Goal: Transaction & Acquisition: Purchase product/service

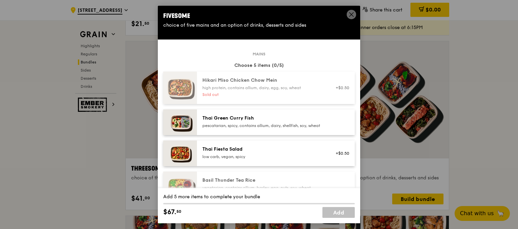
scroll to position [236, 0]
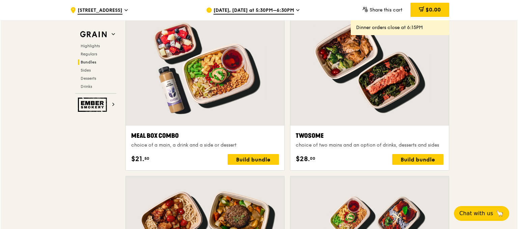
scroll to position [1147, 0]
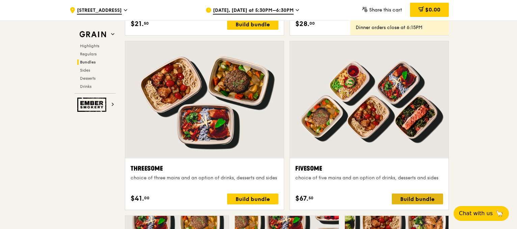
click at [424, 197] on div "Build bundle" at bounding box center [417, 198] width 51 height 11
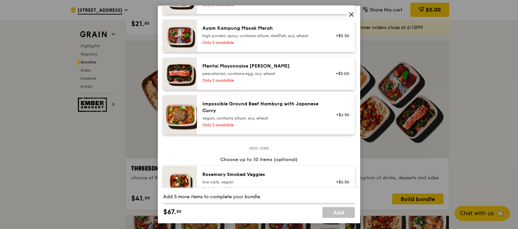
scroll to position [270, 0]
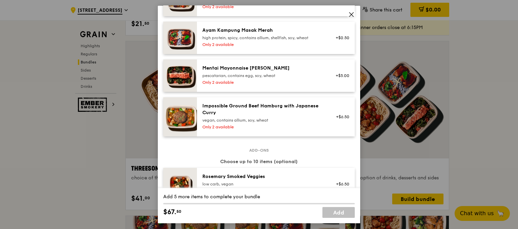
click at [283, 123] on div "vegan, contains allium, soy, wheat" at bounding box center [262, 119] width 121 height 5
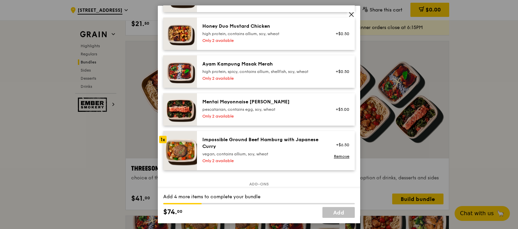
scroll to position [202, 0]
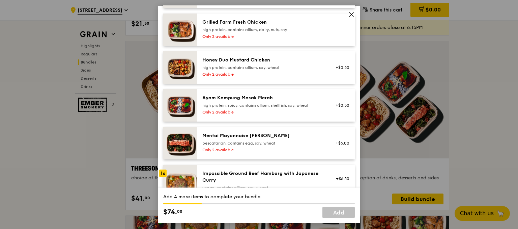
click at [278, 108] on div "high protein, spicy, contains allium, shellfish, soy, wheat" at bounding box center [262, 105] width 121 height 5
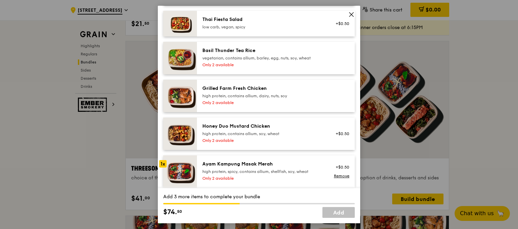
scroll to position [135, 0]
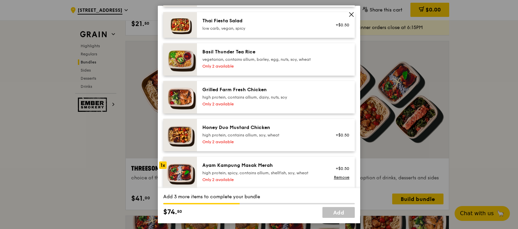
click at [291, 138] on div "high protein, contains allium, soy, wheat" at bounding box center [262, 134] width 121 height 5
click at [282, 100] on div "high protein, contains allium, dairy, nuts, soy" at bounding box center [262, 96] width 121 height 5
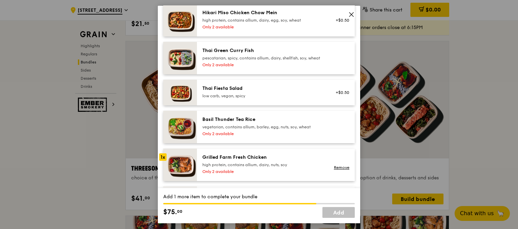
click at [275, 130] on div "vegetarian, contains allium, barley, egg, nuts, soy, wheat" at bounding box center [262, 126] width 121 height 5
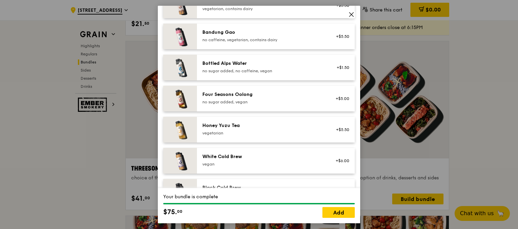
scroll to position [898, 0]
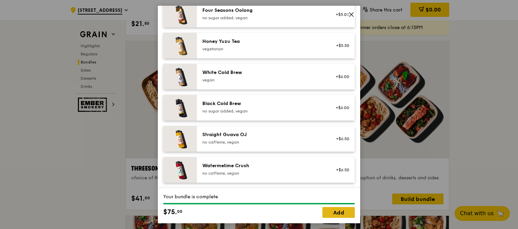
click at [342, 214] on link "Add" at bounding box center [338, 212] width 32 height 11
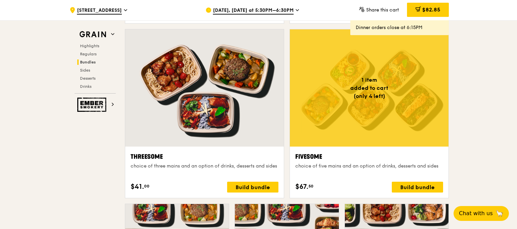
scroll to position [1147, 0]
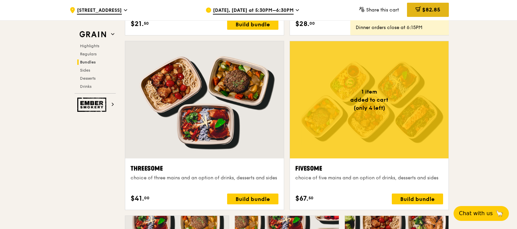
click at [428, 11] on span "$82.85" at bounding box center [431, 9] width 18 height 6
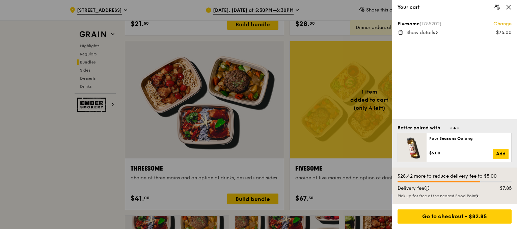
scroll to position [1147, 0]
click at [433, 32] on span "Show details" at bounding box center [420, 33] width 29 height 6
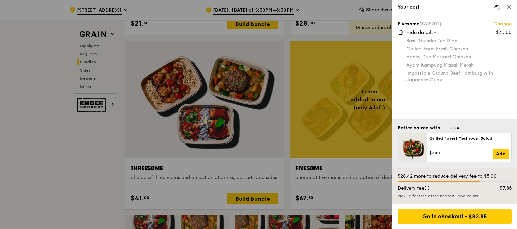
scroll to position [1147, 0]
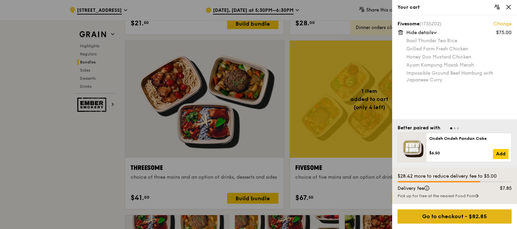
click at [441, 218] on div "Go to checkout - $82.85" at bounding box center [454, 216] width 114 height 14
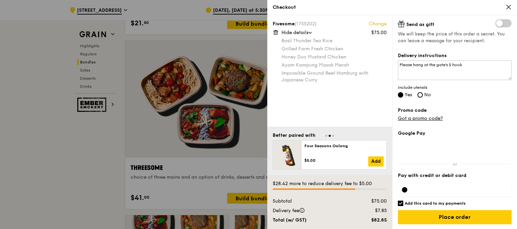
scroll to position [160, 0]
click at [433, 118] on link "Got a promo code?" at bounding box center [420, 118] width 45 height 6
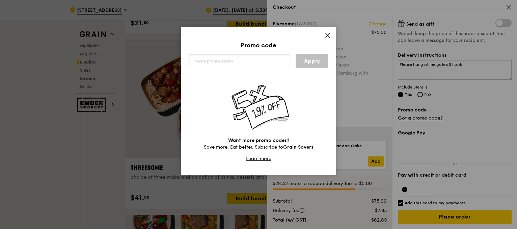
click at [232, 60] on input "text" at bounding box center [239, 61] width 101 height 14
paste input "SURPRISEGIFT"
type input "SURPRISEGIFT"
click at [308, 60] on link "Apply" at bounding box center [311, 61] width 32 height 14
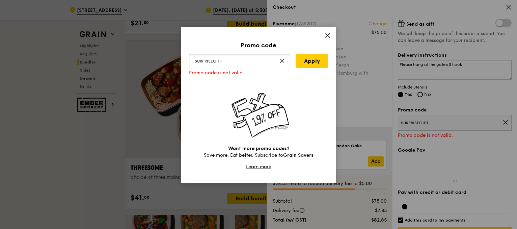
click at [228, 61] on input "SURPRISEGIFT" at bounding box center [239, 61] width 101 height 14
click at [191, 60] on input "SURPRISEGIFT" at bounding box center [239, 61] width 101 height 14
click at [314, 61] on link "Apply" at bounding box center [311, 61] width 32 height 14
click at [328, 33] on icon at bounding box center [327, 35] width 6 height 6
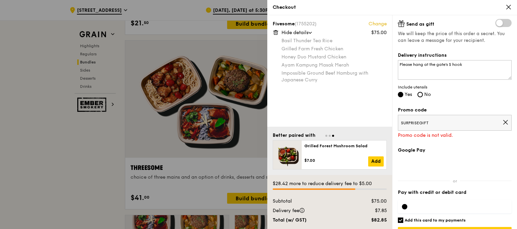
click at [503, 120] on icon at bounding box center [505, 122] width 4 height 4
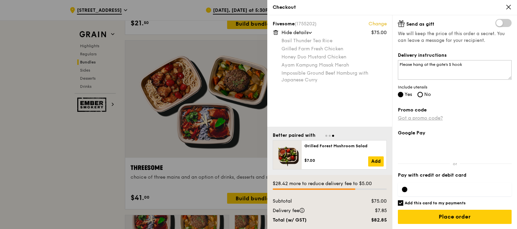
click at [427, 120] on link "Got a promo code?" at bounding box center [420, 118] width 45 height 6
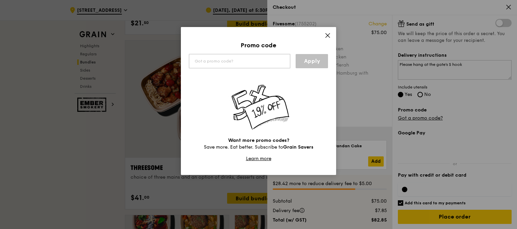
click at [259, 60] on input "text" at bounding box center [239, 61] width 101 height 14
type input "SURPRISEGIFT"
click at [315, 66] on link "Apply" at bounding box center [311, 61] width 32 height 14
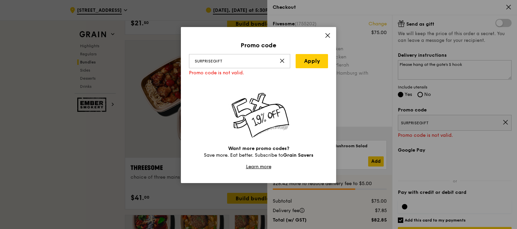
click at [326, 37] on icon at bounding box center [327, 35] width 6 height 6
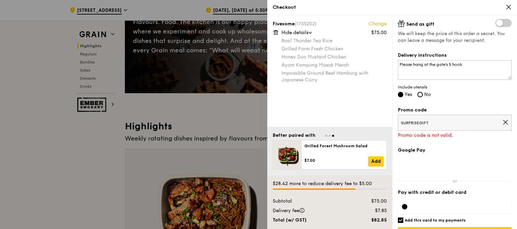
scroll to position [101, 0]
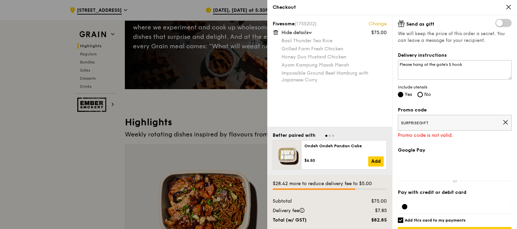
click at [509, 6] on icon at bounding box center [508, 7] width 6 height 6
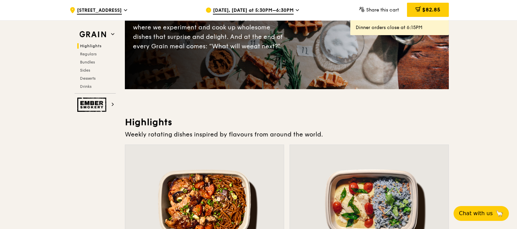
scroll to position [0, 0]
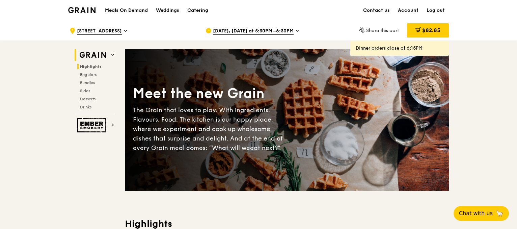
click at [115, 53] on h2 "Grain" at bounding box center [95, 55] width 41 height 12
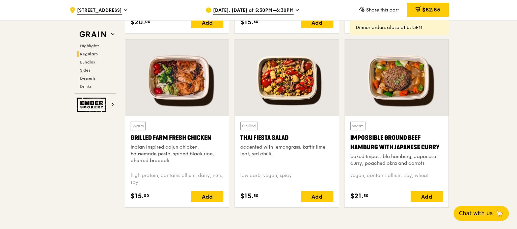
scroll to position [764, 0]
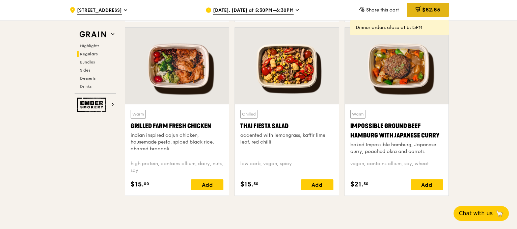
click at [436, 11] on span "$82.85" at bounding box center [431, 9] width 18 height 6
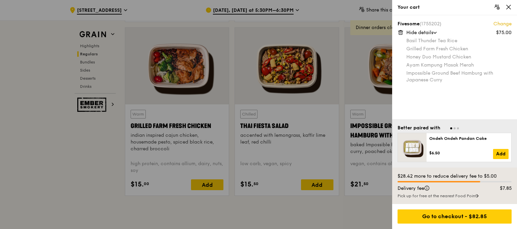
scroll to position [757, 0]
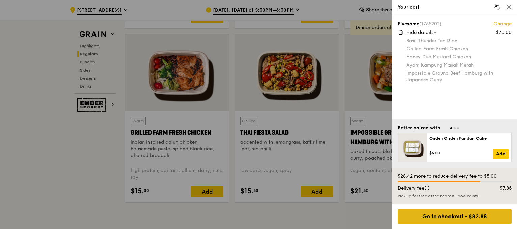
click at [467, 218] on div "Go to checkout - $82.85" at bounding box center [454, 216] width 114 height 14
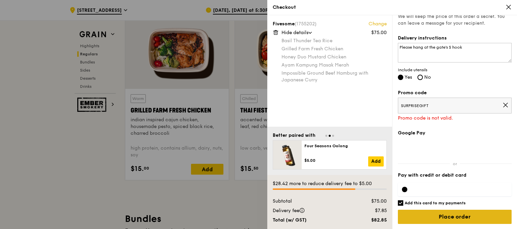
scroll to position [791, 0]
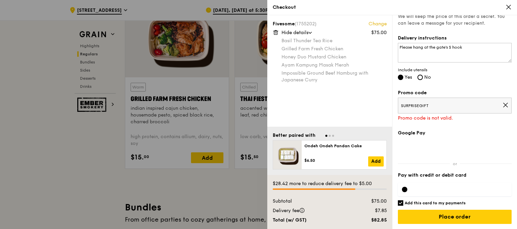
click at [508, 7] on icon at bounding box center [508, 7] width 4 height 4
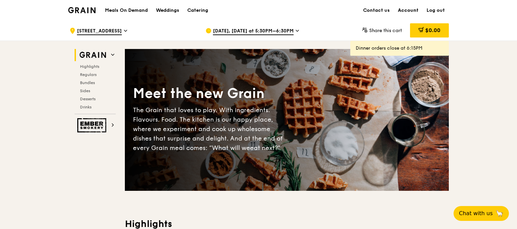
click at [409, 9] on link "Account" at bounding box center [408, 10] width 29 height 20
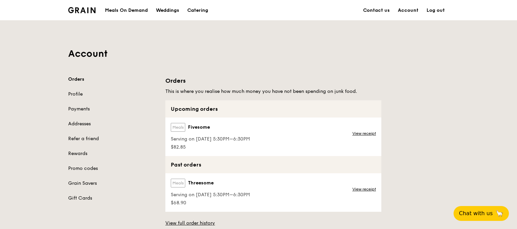
scroll to position [34, 0]
